Goal: Information Seeking & Learning: Learn about a topic

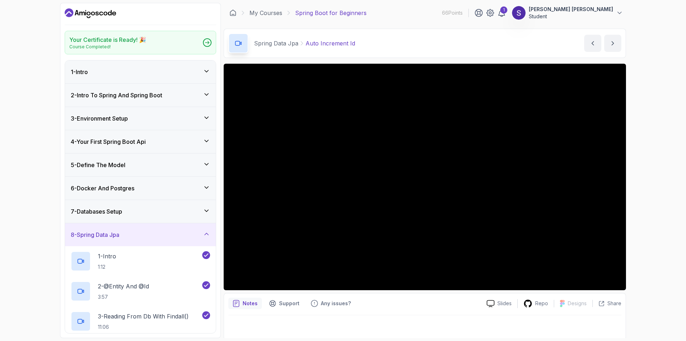
click at [354, 330] on div at bounding box center [424, 325] width 393 height 20
click at [161, 189] on div "6 - Docker And Postgres" at bounding box center [140, 188] width 139 height 9
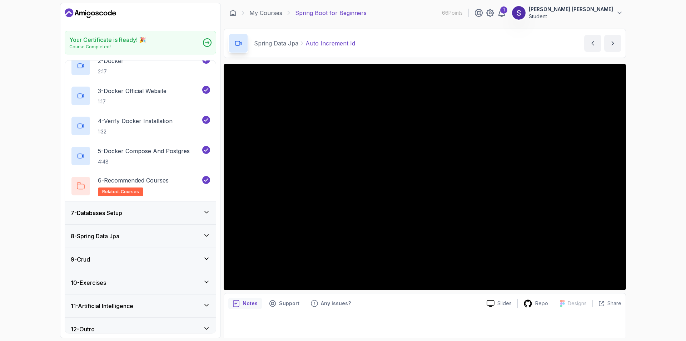
click at [138, 209] on div "7 - Databases Setup" at bounding box center [140, 212] width 139 height 9
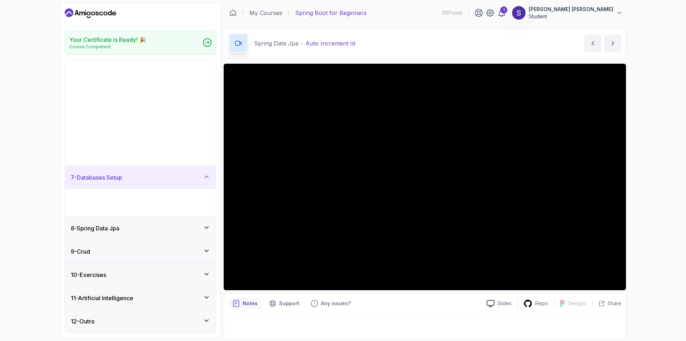
scroll to position [6, 0]
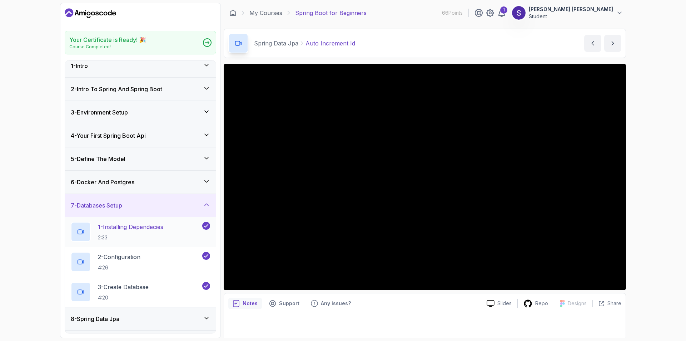
click at [134, 235] on p "2:33" at bounding box center [130, 237] width 65 height 7
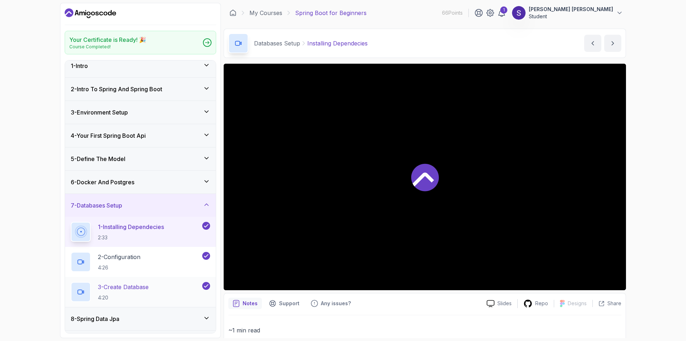
click at [127, 289] on p "3 - Create Database" at bounding box center [123, 286] width 51 height 9
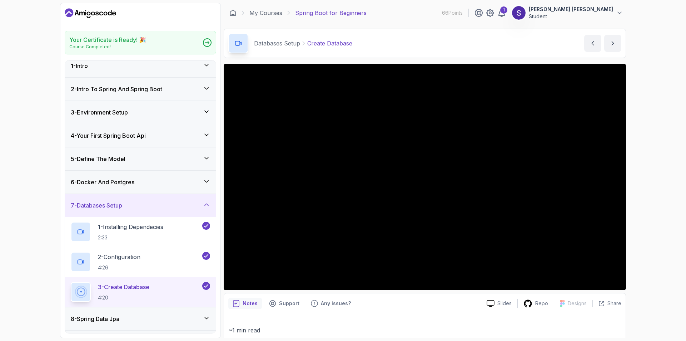
click at [190, 185] on div "6 - Docker And Postgres" at bounding box center [140, 182] width 139 height 9
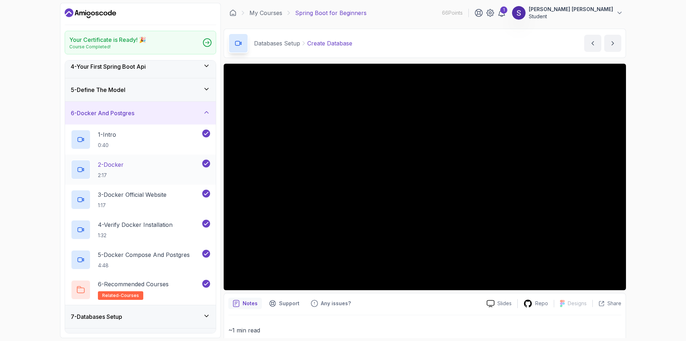
scroll to position [78, 0]
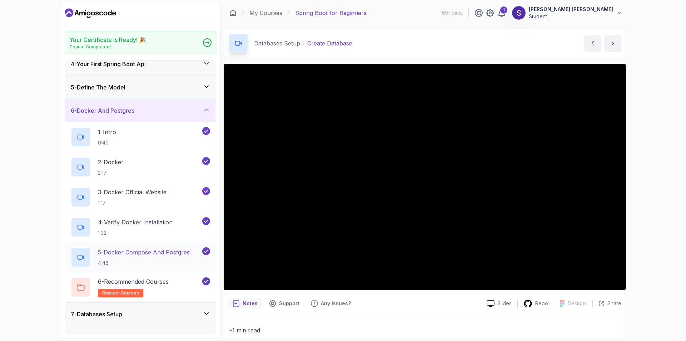
click at [143, 252] on p "5 - Docker Compose And Postgres" at bounding box center [144, 252] width 92 height 9
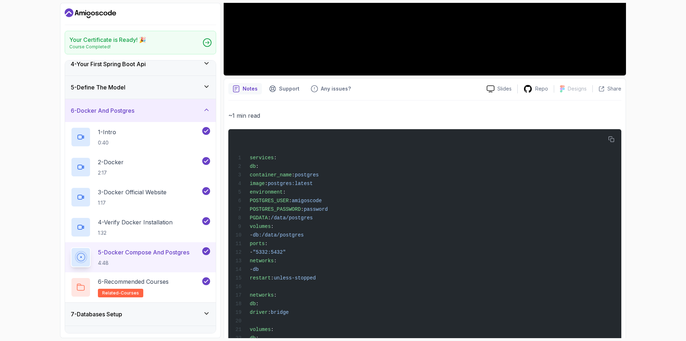
scroll to position [247, 0]
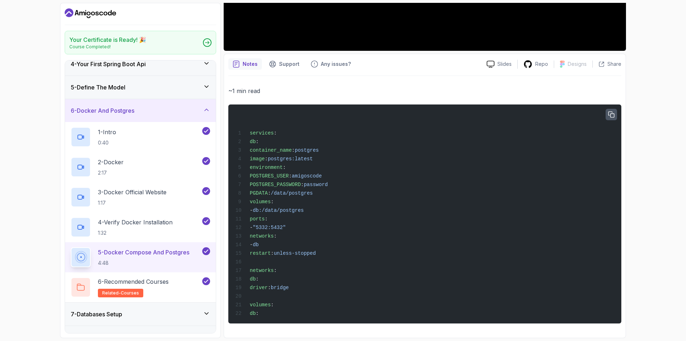
click at [610, 112] on icon "button" at bounding box center [611, 115] width 6 height 6
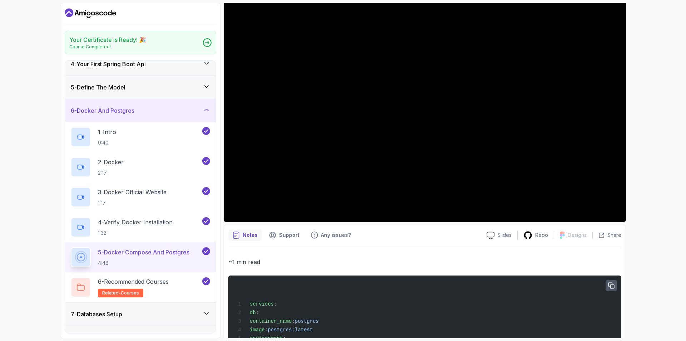
scroll to position [0, 0]
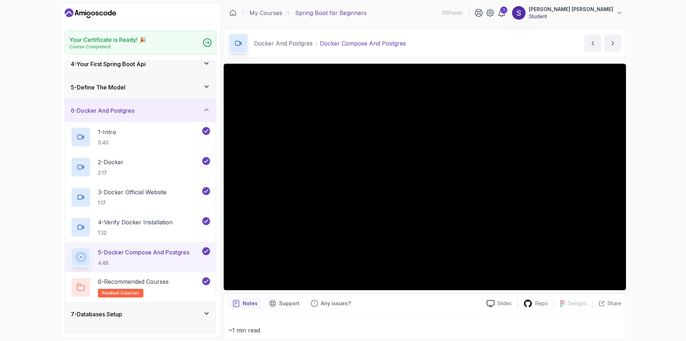
click at [655, 92] on div "Your Certificate is Ready! 🎉 Course Completed! 1 - Intro 2 - Intro To Spring An…" at bounding box center [343, 170] width 686 height 341
click at [52, 210] on div "Your Certificate is Ready! 🎉 Course Completed! 1 - Intro 2 - Intro To Spring An…" at bounding box center [343, 170] width 686 height 341
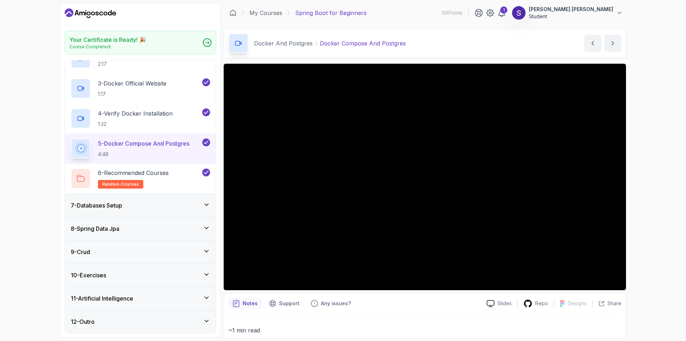
click at [181, 200] on div "7 - Databases Setup" at bounding box center [140, 205] width 151 height 23
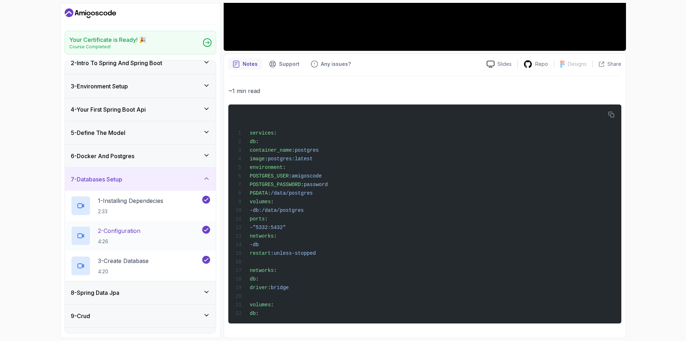
scroll to position [78, 0]
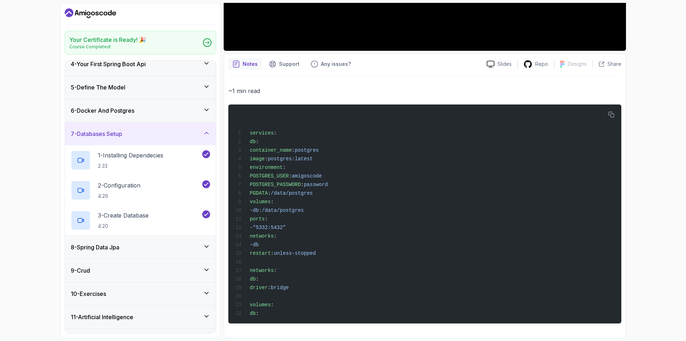
click at [153, 245] on div "8 - Spring Data Jpa" at bounding box center [140, 247] width 139 height 9
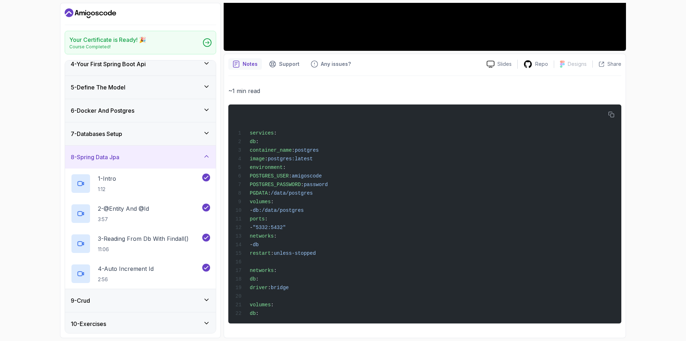
click at [133, 137] on div "7 - Databases Setup" at bounding box center [140, 133] width 139 height 9
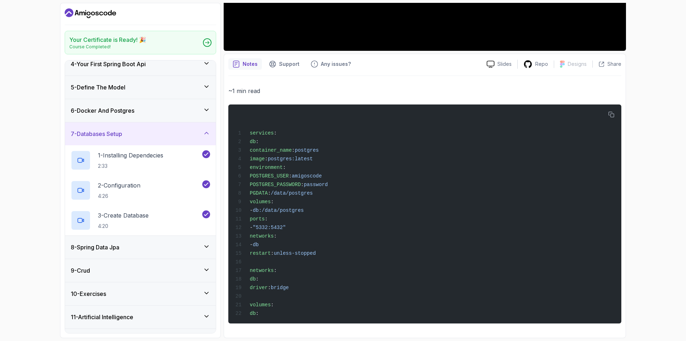
click at [119, 247] on h3 "8 - Spring Data Jpa" at bounding box center [95, 247] width 49 height 9
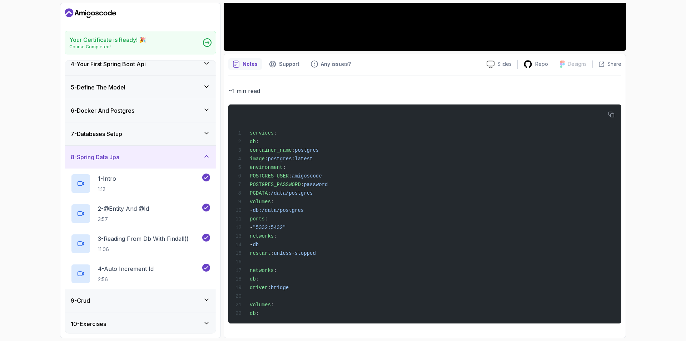
click at [122, 135] on h3 "7 - Databases Setup" at bounding box center [96, 133] width 51 height 9
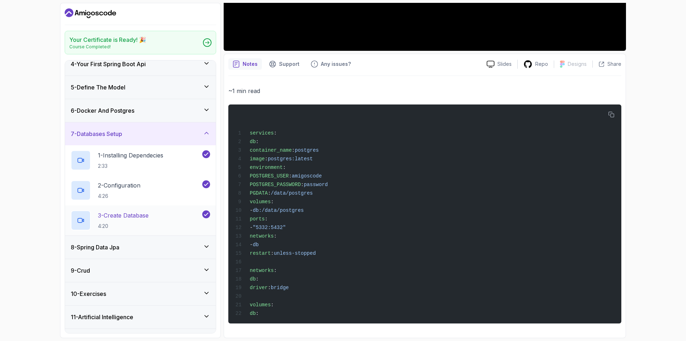
click at [138, 216] on p "3 - Create Database" at bounding box center [123, 215] width 51 height 9
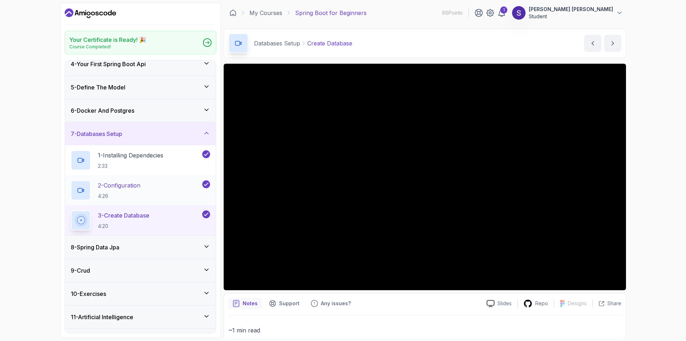
click at [110, 194] on p "4:26" at bounding box center [119, 195] width 43 height 7
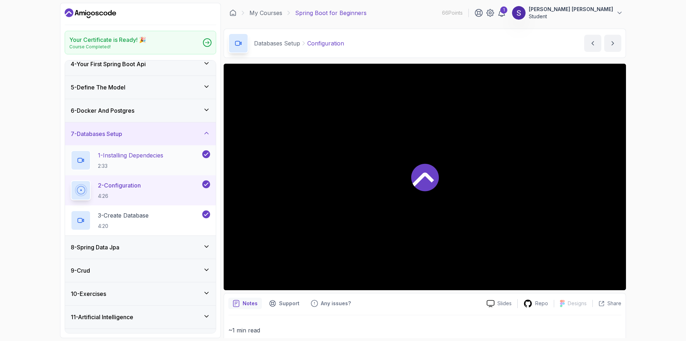
click at [117, 155] on p "1 - Installing Dependecies" at bounding box center [130, 155] width 65 height 9
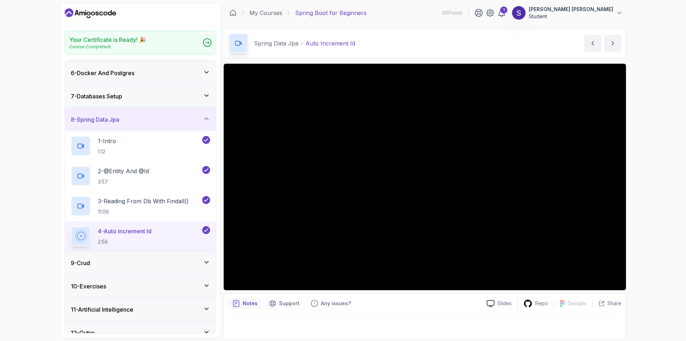
scroll to position [126, 0]
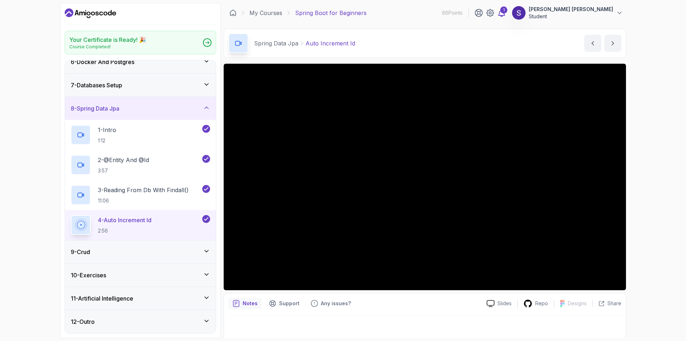
click at [508, 13] on div "1" at bounding box center [503, 9] width 7 height 7
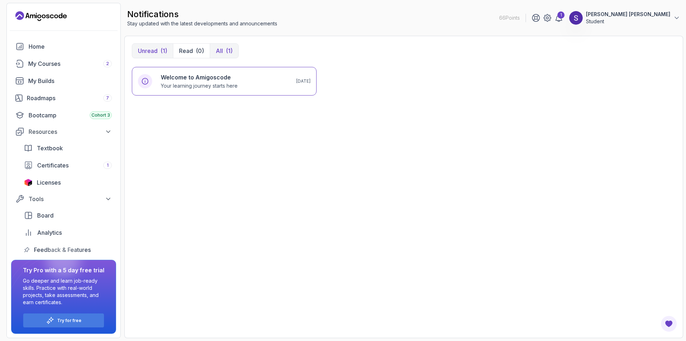
click at [224, 53] on button "All (1)" at bounding box center [224, 51] width 29 height 14
click at [145, 46] on p "Unread" at bounding box center [148, 50] width 20 height 9
click at [66, 65] on div "My Courses 2" at bounding box center [70, 63] width 84 height 9
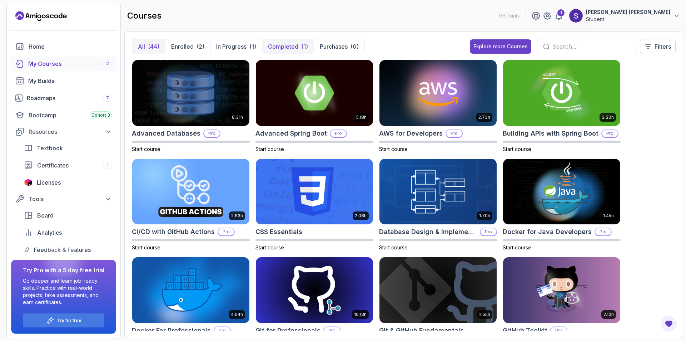
click at [295, 46] on p "Completed" at bounding box center [283, 46] width 30 height 9
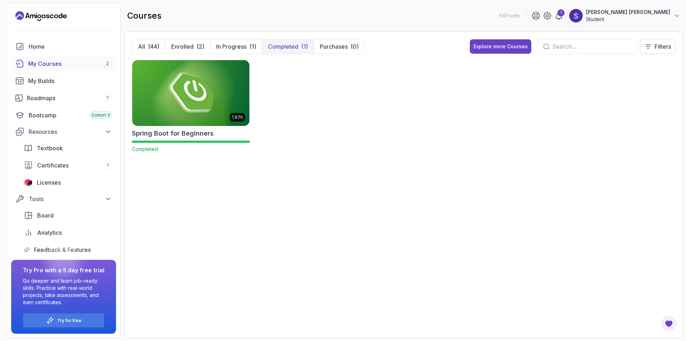
click at [212, 101] on img at bounding box center [190, 92] width 123 height 69
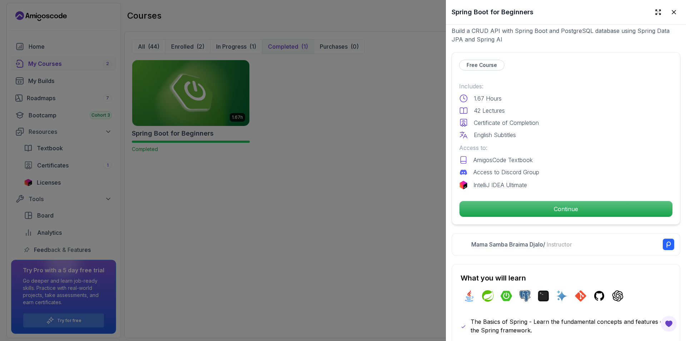
scroll to position [143, 0]
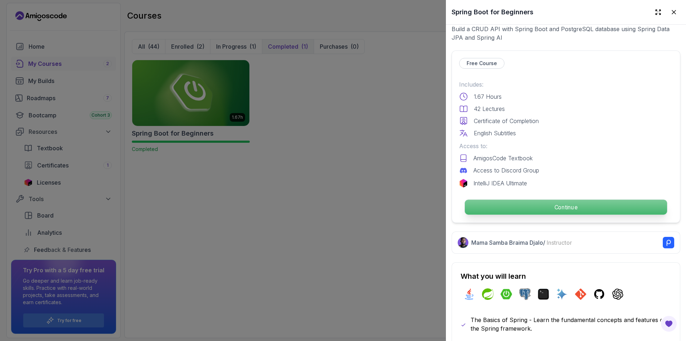
click at [516, 199] on p "Continue" at bounding box center [566, 206] width 202 height 15
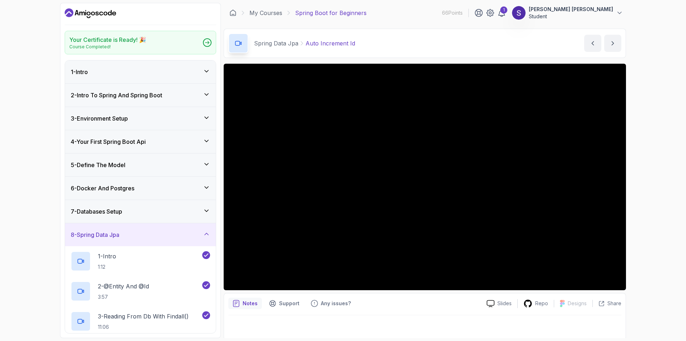
click at [165, 203] on div "7 - Databases Setup" at bounding box center [140, 211] width 151 height 23
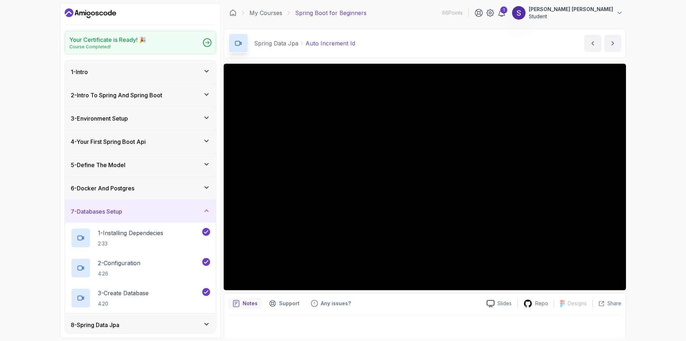
click at [165, 203] on div "7 - Databases Setup" at bounding box center [140, 211] width 151 height 23
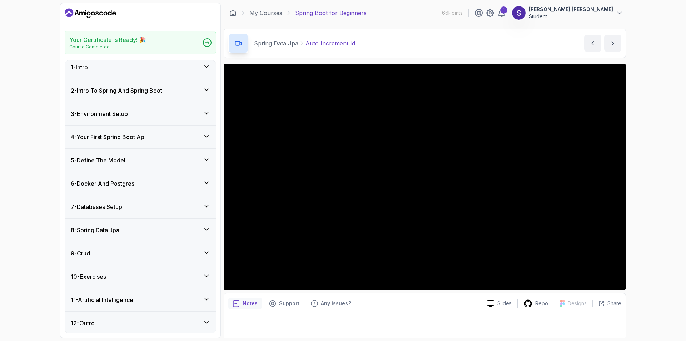
scroll to position [6, 0]
click at [162, 205] on div "7 - Databases Setup" at bounding box center [140, 205] width 139 height 9
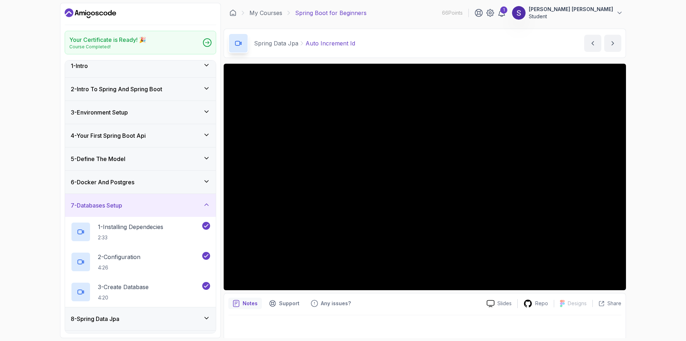
click at [163, 205] on div "7 - Databases Setup" at bounding box center [140, 205] width 139 height 9
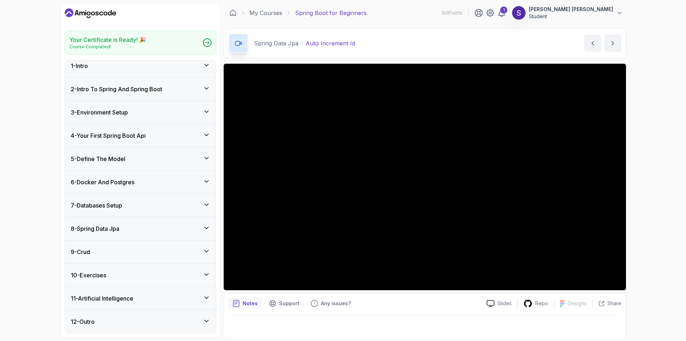
click at [151, 229] on div "8 - Spring Data Jpa" at bounding box center [140, 228] width 139 height 9
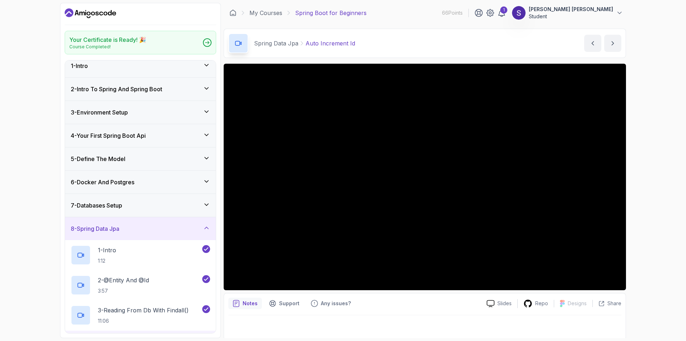
click at [151, 206] on div "7 - Databases Setup" at bounding box center [140, 205] width 139 height 9
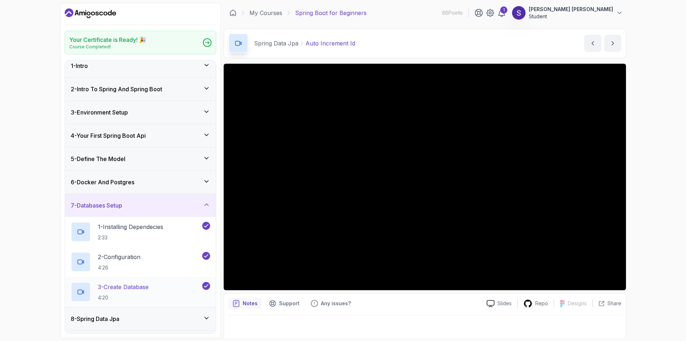
click at [140, 291] on h2 "3 - Create Database 4:20" at bounding box center [123, 291] width 51 height 19
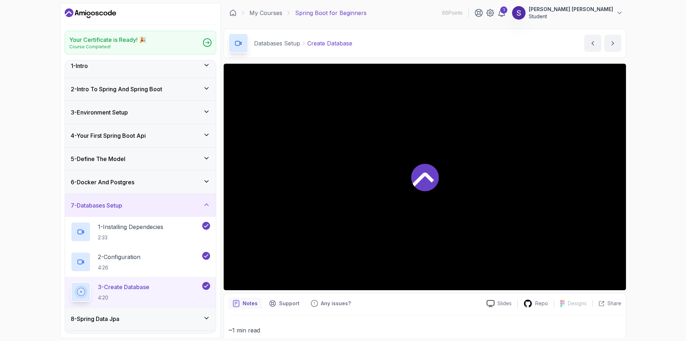
click at [447, 169] on div at bounding box center [425, 177] width 403 height 226
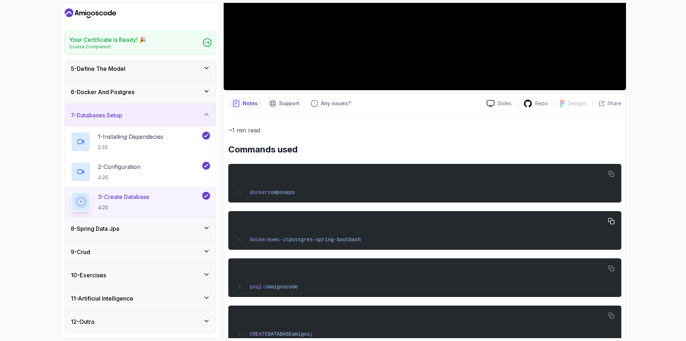
scroll to position [222, 0]
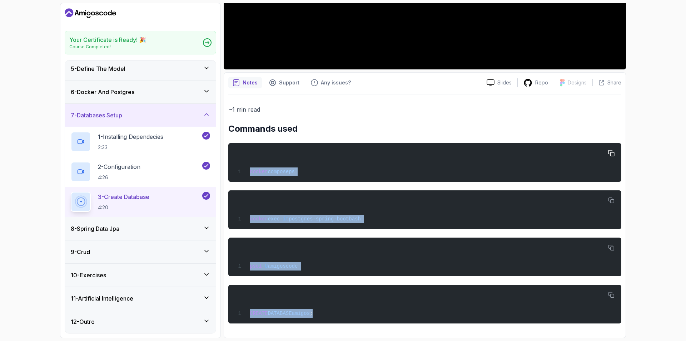
drag, startPoint x: 317, startPoint y: 313, endPoint x: 238, endPoint y: 153, distance: 177.9
click at [238, 153] on div "~1 min read Commands used docker compose ps docker exec -it postgres-spring-boo…" at bounding box center [424, 213] width 393 height 219
copy div "docker compose ps docker exec -it postgres-spring-boot bash psql -U amigoscode …"
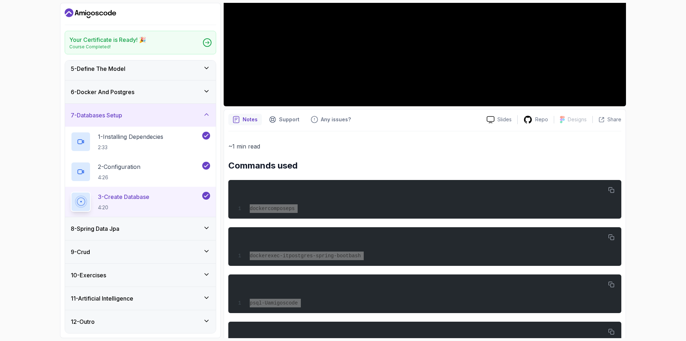
scroll to position [186, 0]
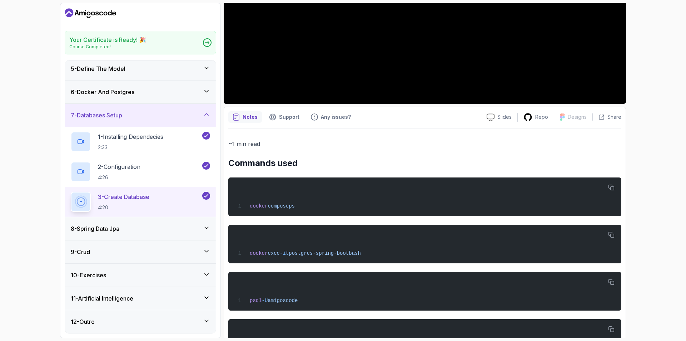
click at [298, 155] on div "~1 min read Commands used docker compose ps docker exec -it postgres-spring-boo…" at bounding box center [424, 248] width 393 height 219
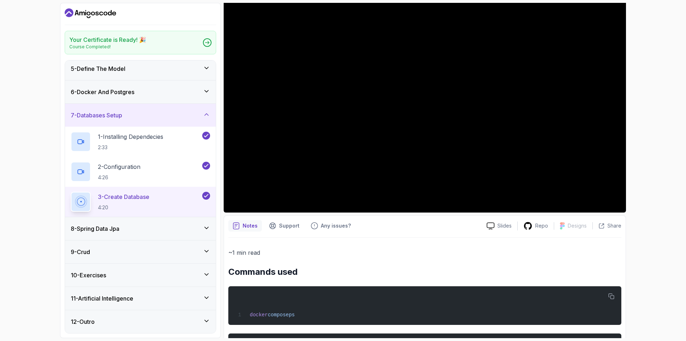
scroll to position [43, 0]
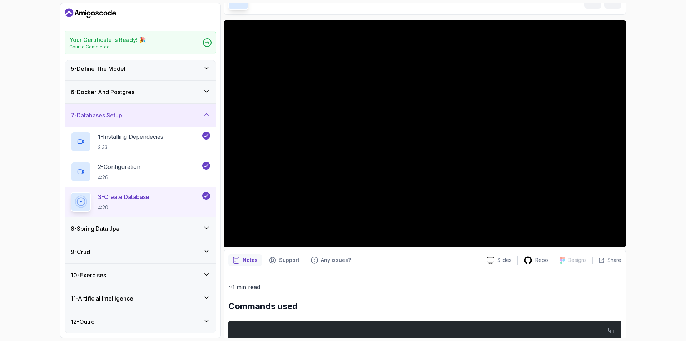
click at [105, 231] on h3 "8 - Spring Data Jpa" at bounding box center [95, 228] width 49 height 9
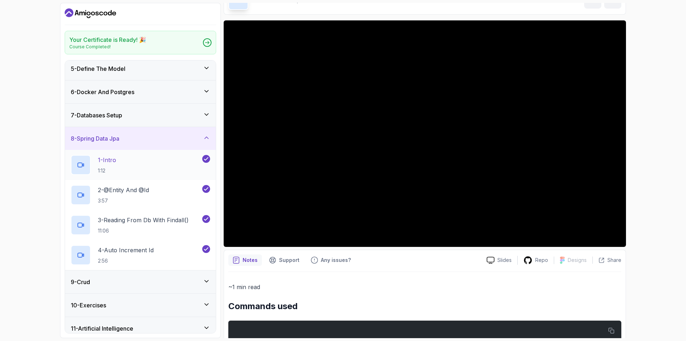
click at [112, 167] on p "1:12" at bounding box center [107, 170] width 18 height 7
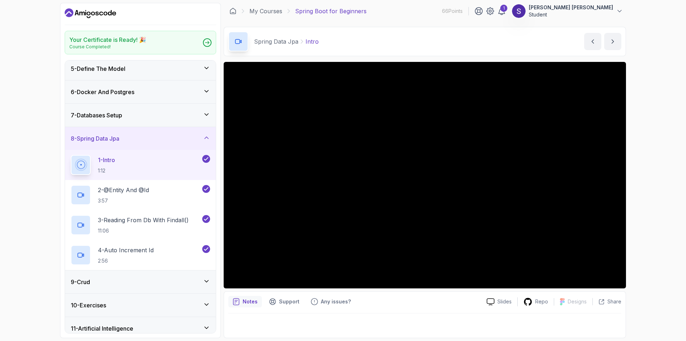
scroll to position [2, 0]
click at [113, 192] on p "2 - @Entity And @Id" at bounding box center [123, 190] width 51 height 9
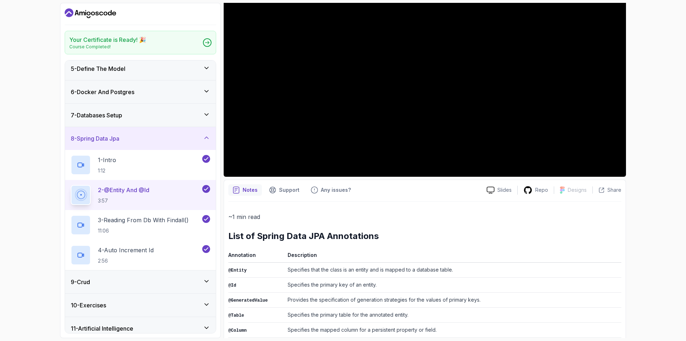
scroll to position [115, 0]
